Goal: Navigation & Orientation: Go to known website

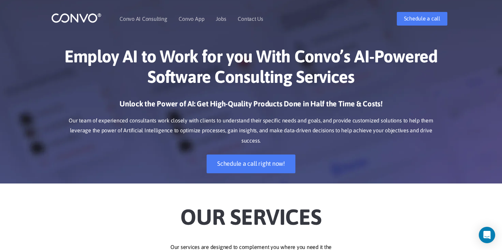
click at [84, 24] on div at bounding box center [80, 19] width 58 height 16
click at [84, 16] on img at bounding box center [76, 18] width 50 height 11
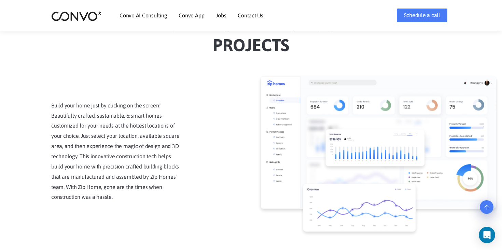
scroll to position [696, 0]
